Goal: Information Seeking & Learning: Learn about a topic

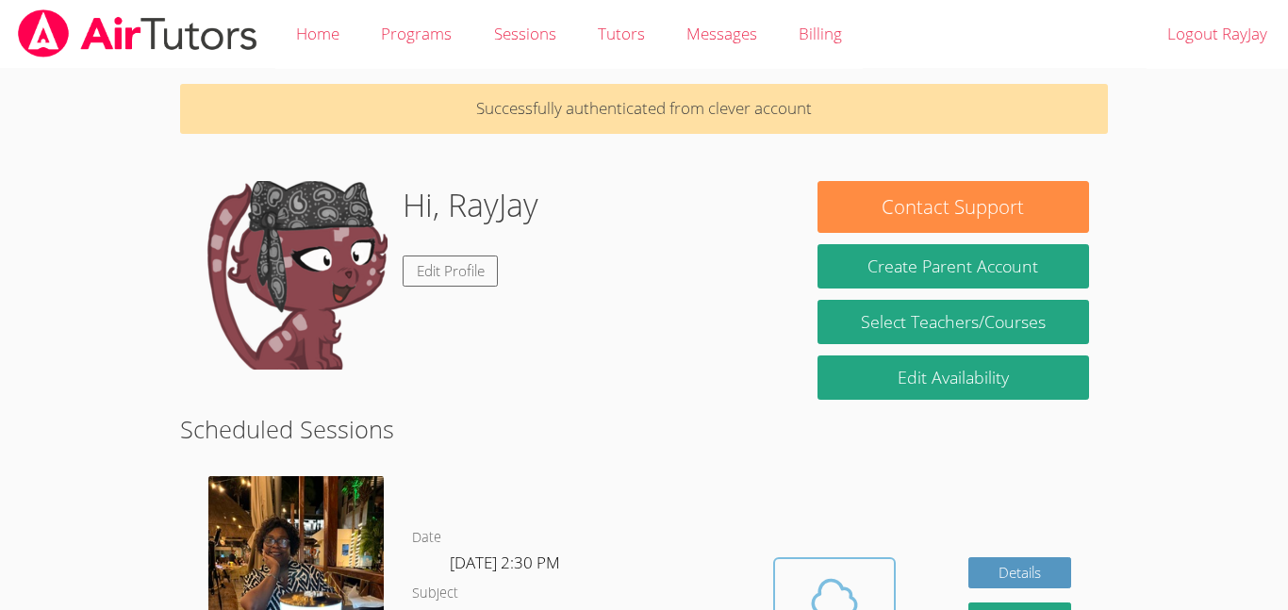
click at [799, 590] on span at bounding box center [834, 596] width 96 height 53
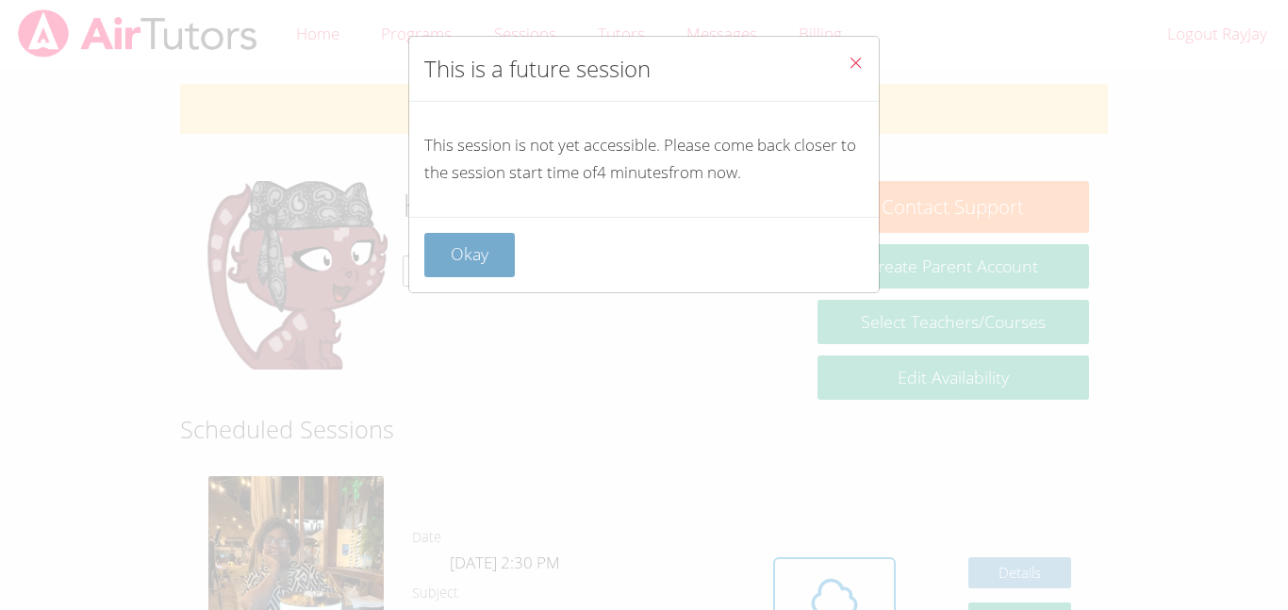
click at [474, 253] on button "Okay" at bounding box center [469, 255] width 91 height 44
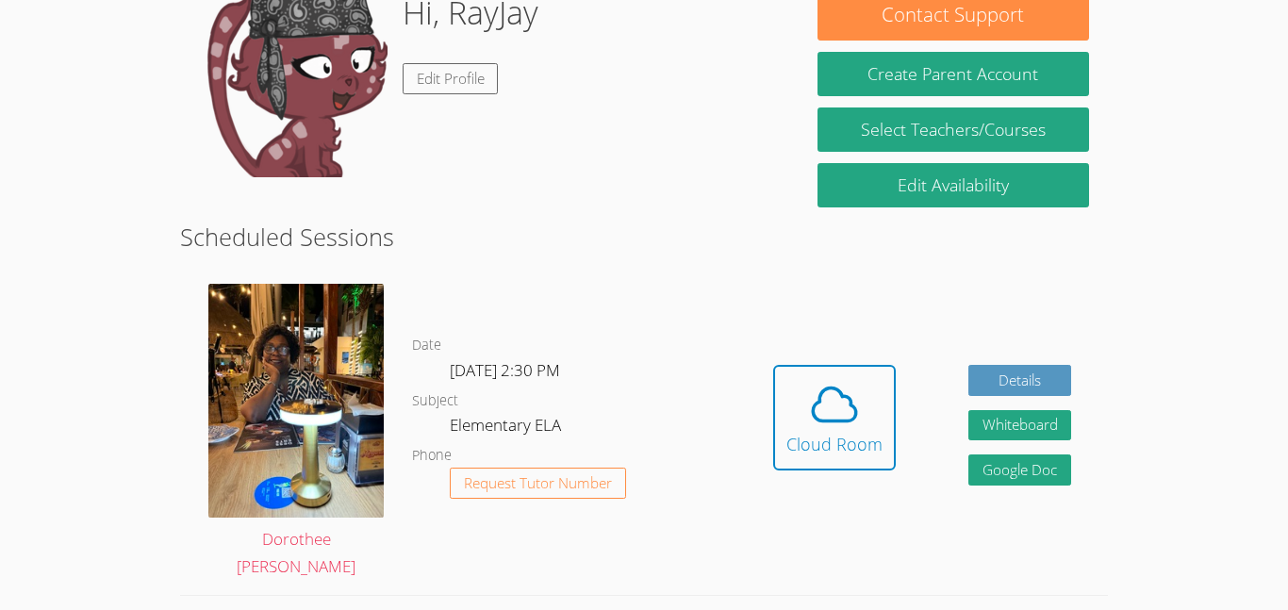
scroll to position [193, 0]
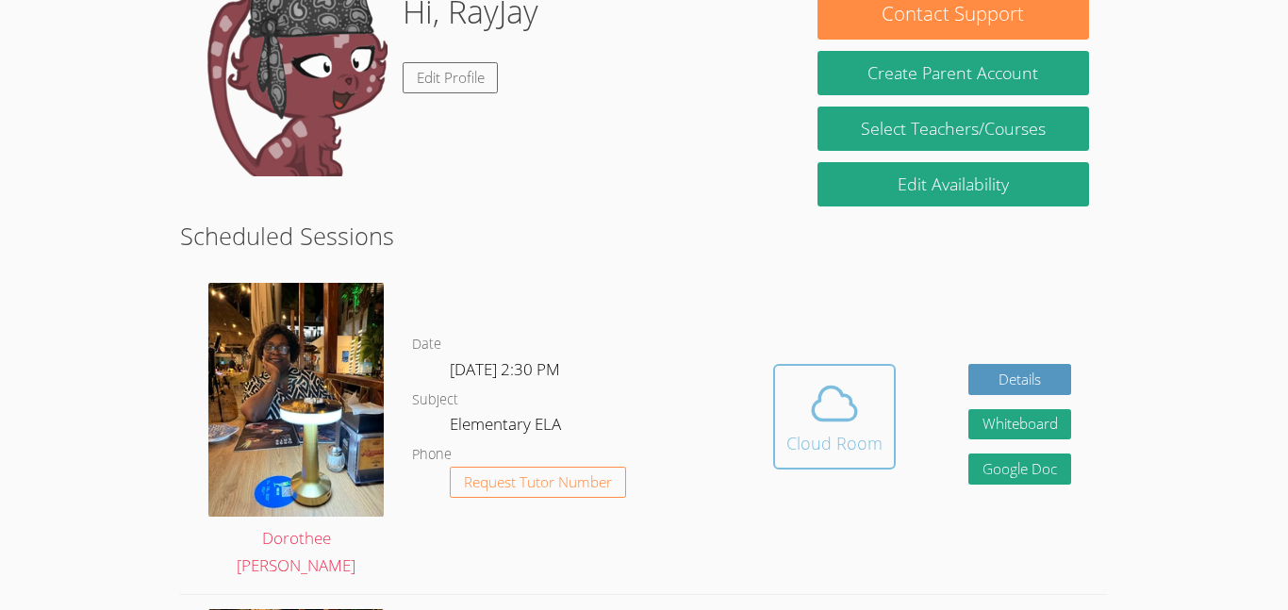
click at [862, 423] on span at bounding box center [834, 403] width 96 height 53
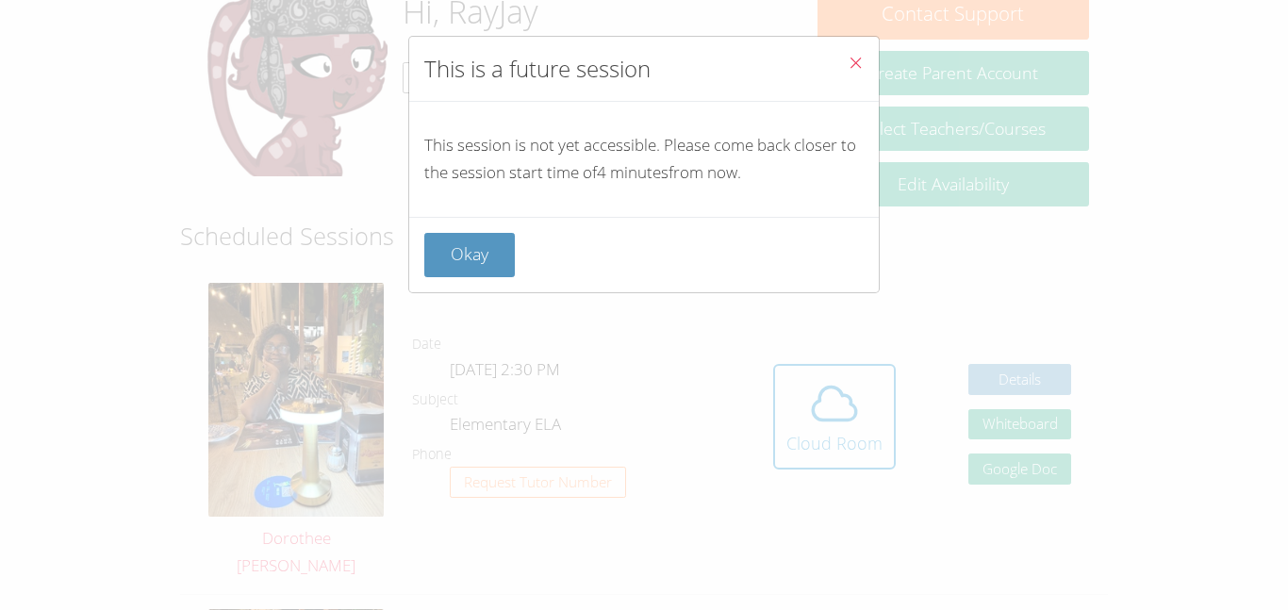
click at [861, 62] on icon "Close" at bounding box center [856, 63] width 16 height 16
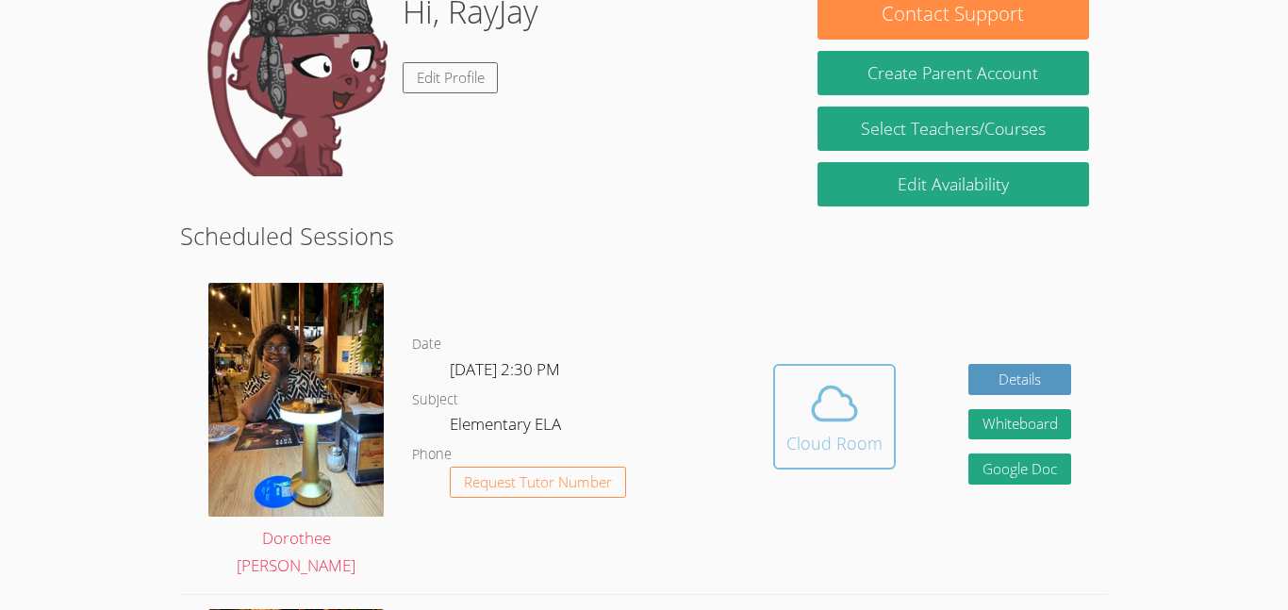
click at [803, 441] on div "Cloud Room" at bounding box center [834, 443] width 96 height 26
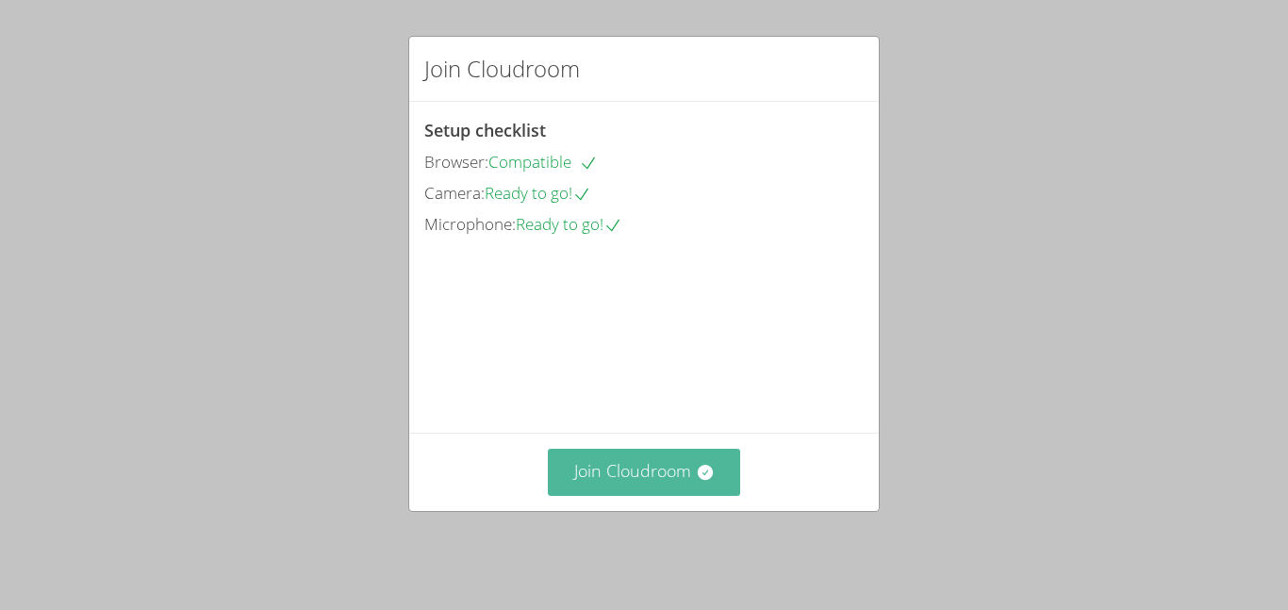
click at [586, 472] on button "Join Cloudroom" at bounding box center [644, 472] width 193 height 46
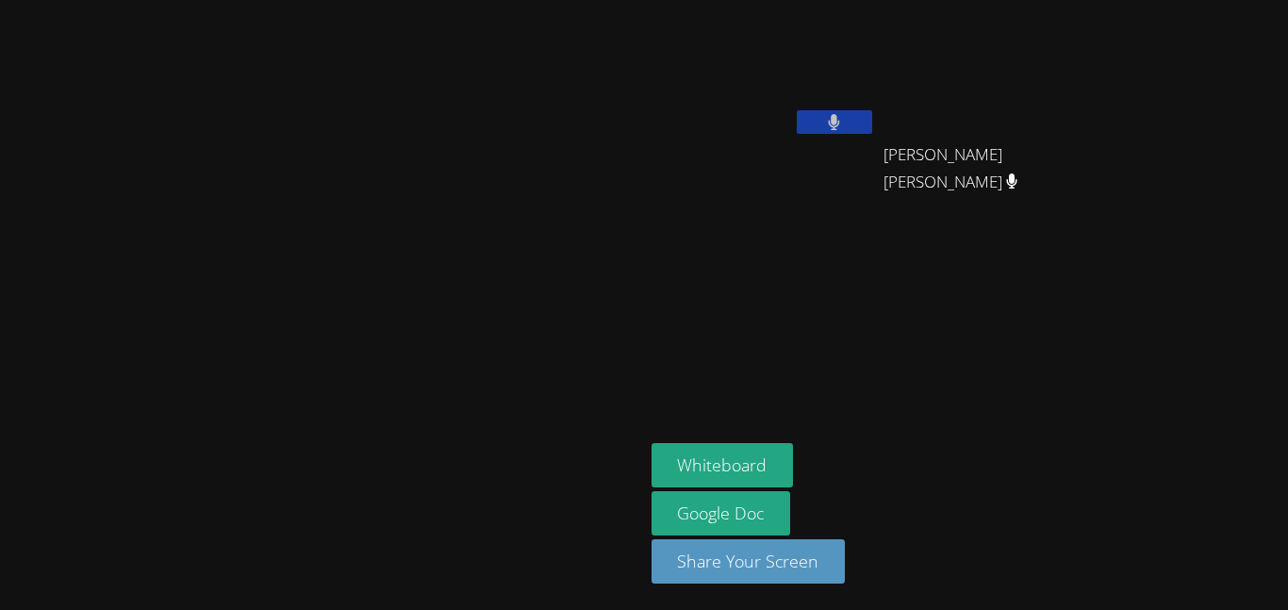
click at [180, 347] on video at bounding box center [321, 268] width 283 height 354
click at [180, 348] on video at bounding box center [321, 268] width 283 height 354
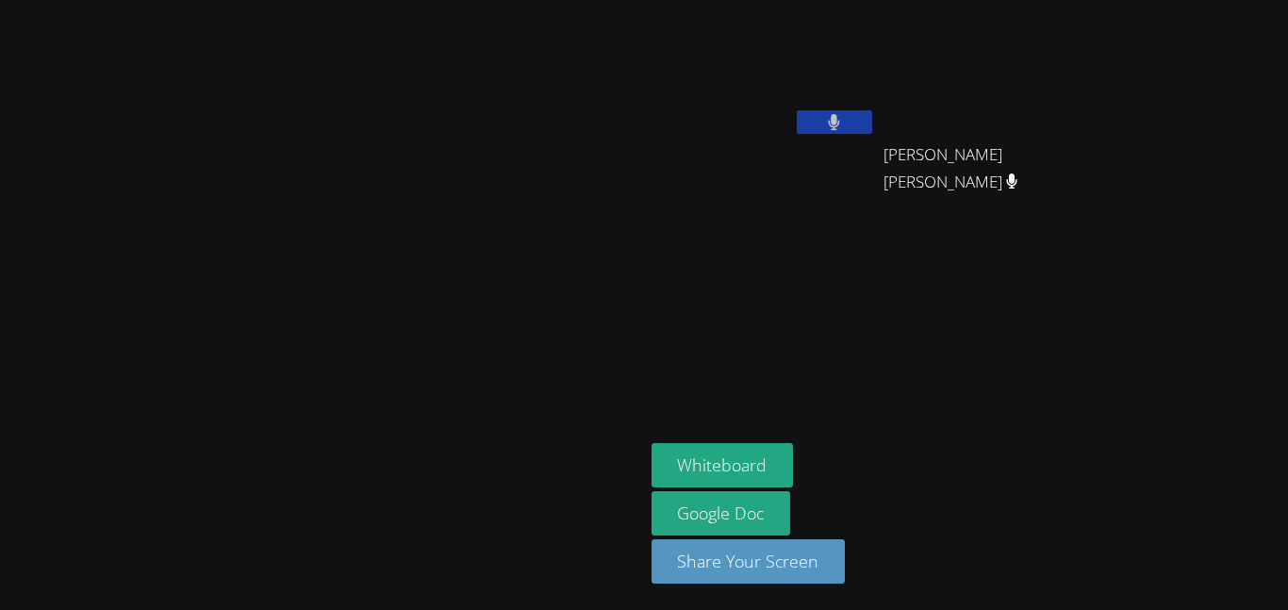
click at [180, 348] on video at bounding box center [321, 268] width 283 height 354
click at [180, 349] on video at bounding box center [321, 268] width 283 height 354
click at [180, 347] on video at bounding box center [321, 268] width 283 height 354
click at [180, 186] on video at bounding box center [321, 268] width 283 height 354
click at [180, 337] on video at bounding box center [321, 268] width 283 height 354
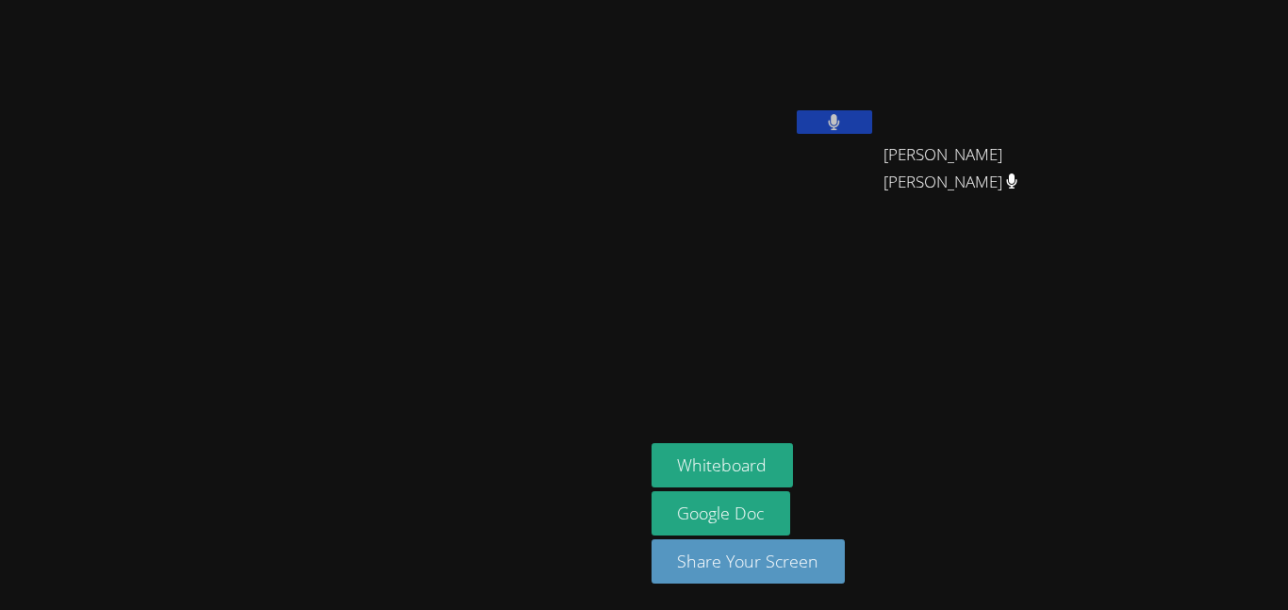
click at [180, 347] on video at bounding box center [321, 268] width 283 height 354
click at [180, 295] on video at bounding box center [321, 268] width 283 height 354
click at [180, 347] on video at bounding box center [321, 268] width 283 height 354
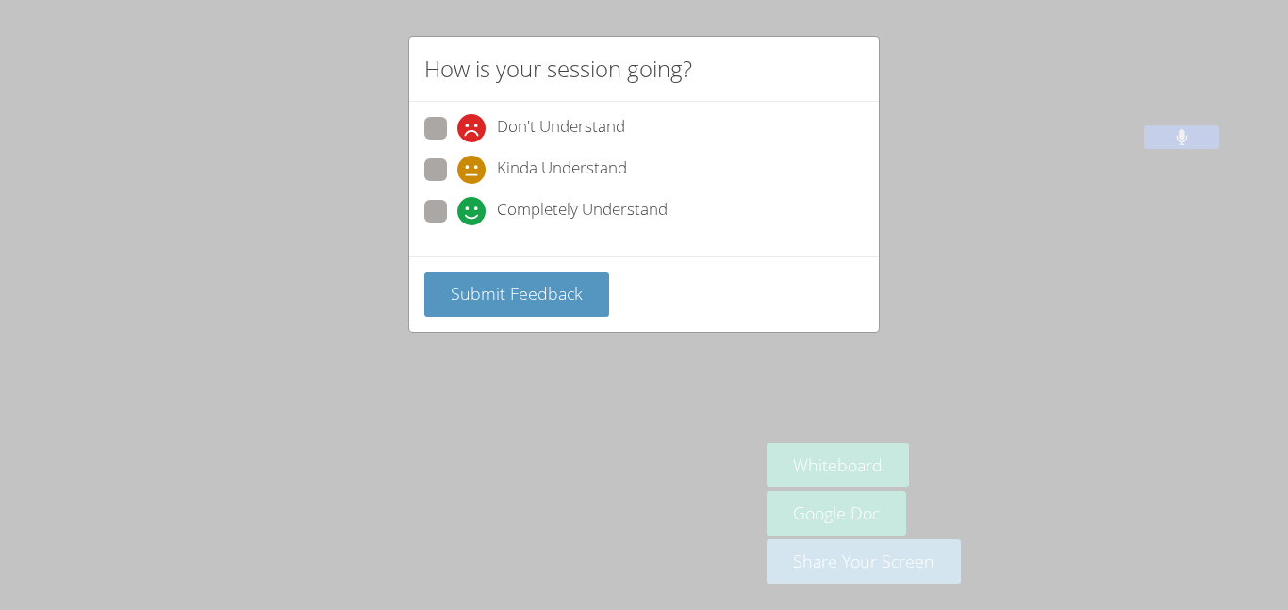
click at [457, 225] on span at bounding box center [457, 225] width 0 height 0
click at [457, 215] on input "Completely Understand" at bounding box center [465, 208] width 16 height 16
radio input "true"
click at [454, 243] on div "Don't Understand Kinda Understand Completely Understand" at bounding box center [644, 179] width 470 height 155
click at [469, 270] on div "Submit Feedback" at bounding box center [644, 293] width 470 height 75
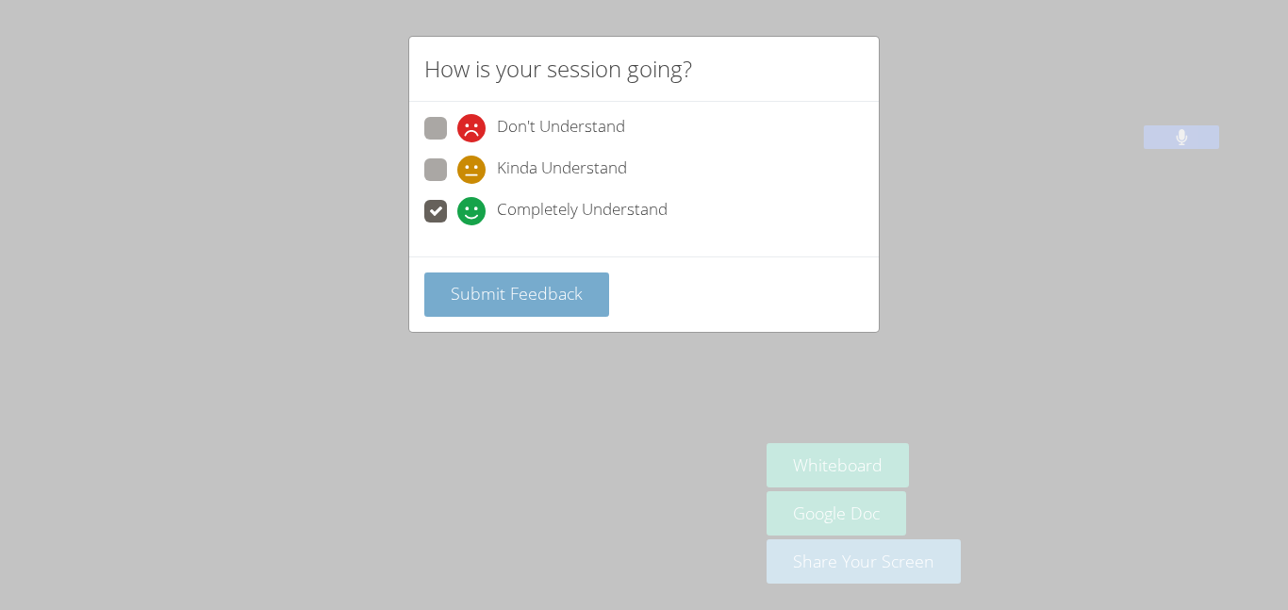
click at [471, 305] on button "Submit Feedback" at bounding box center [516, 294] width 185 height 44
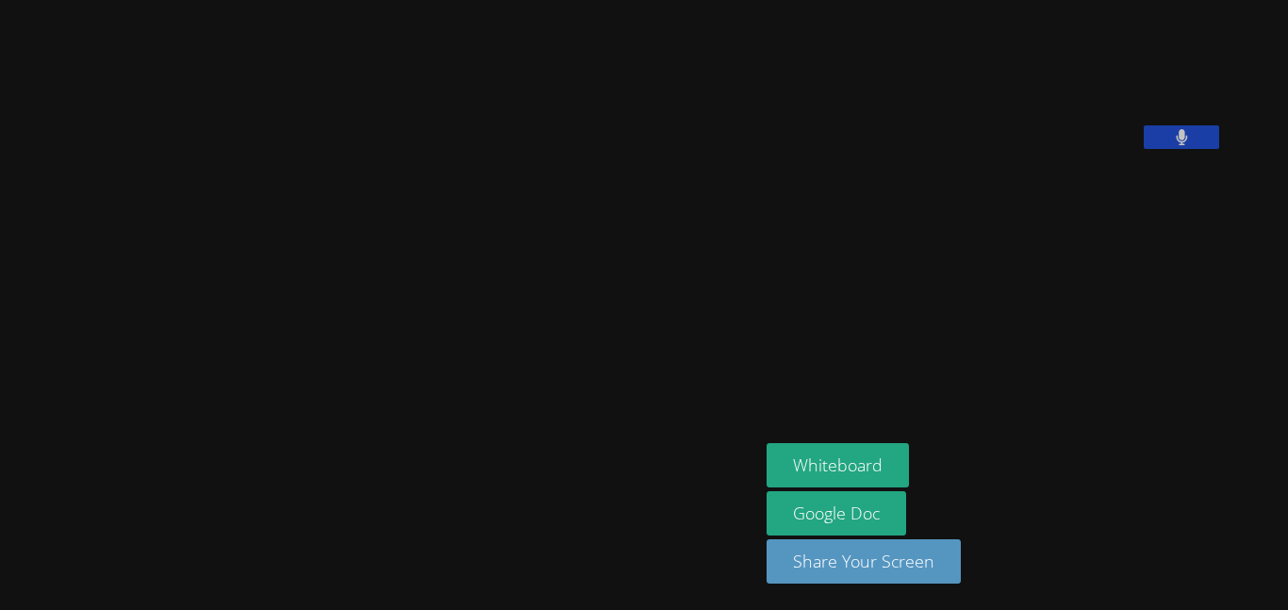
click at [751, 552] on div at bounding box center [380, 513] width 744 height 75
click at [839, 400] on aside "[PERSON_NAME] Whiteboard Google Doc Share Your Screen" at bounding box center [994, 305] width 471 height 610
drag, startPoint x: 182, startPoint y: 184, endPoint x: 201, endPoint y: 216, distance: 37.2
click at [239, 216] on video at bounding box center [380, 267] width 283 height 419
